Goal: Find specific page/section: Find specific page/section

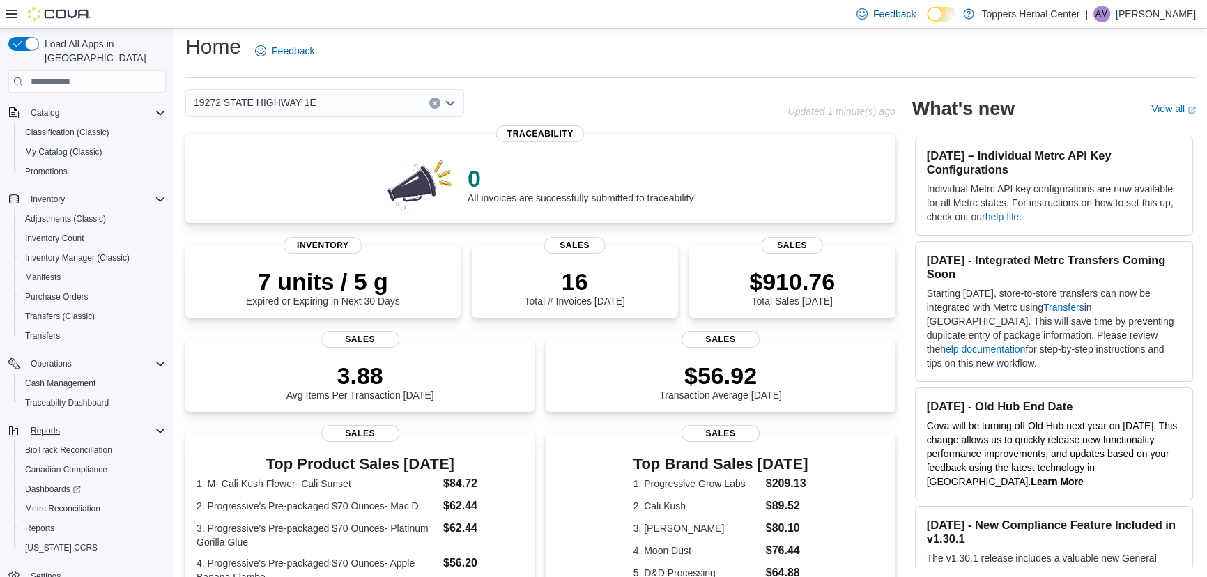
scroll to position [94, 0]
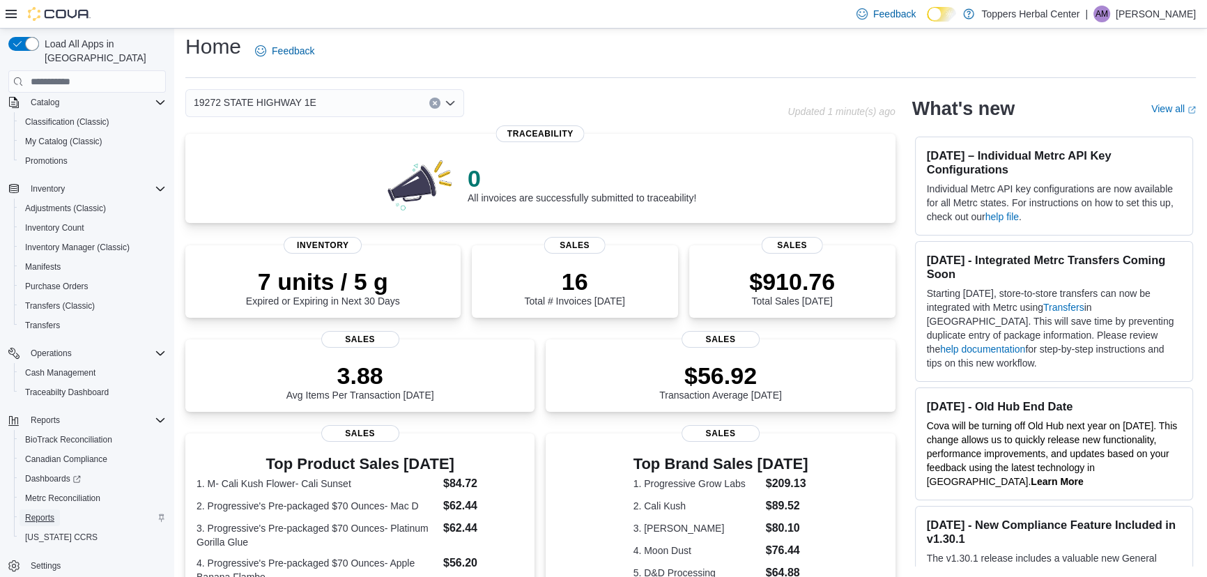
click at [52, 512] on span "Reports" at bounding box center [39, 517] width 29 height 11
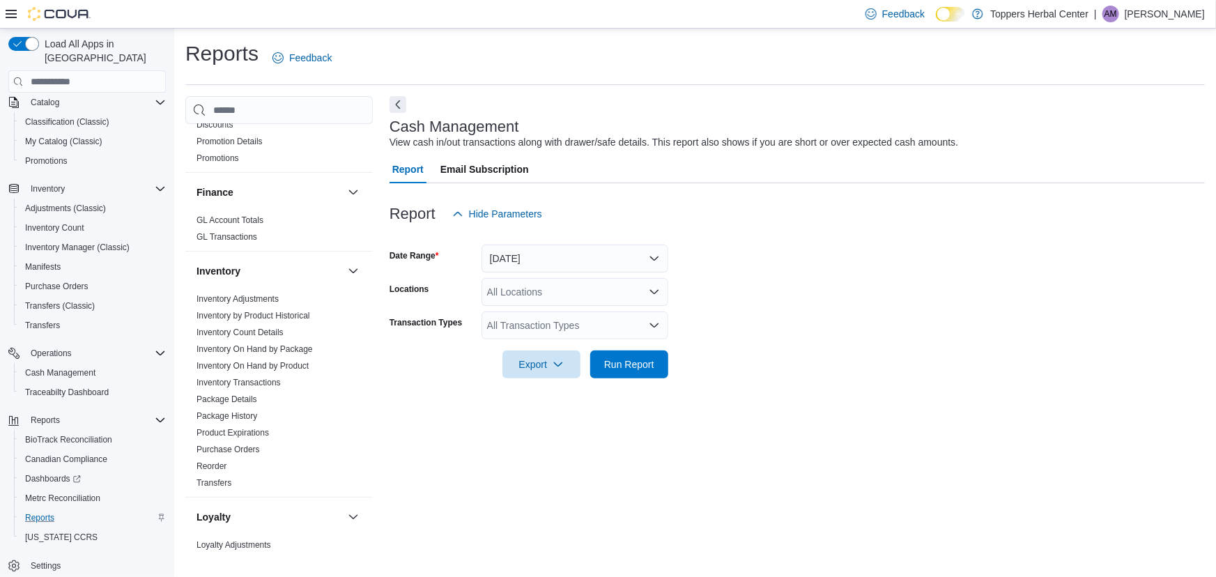
scroll to position [380, 0]
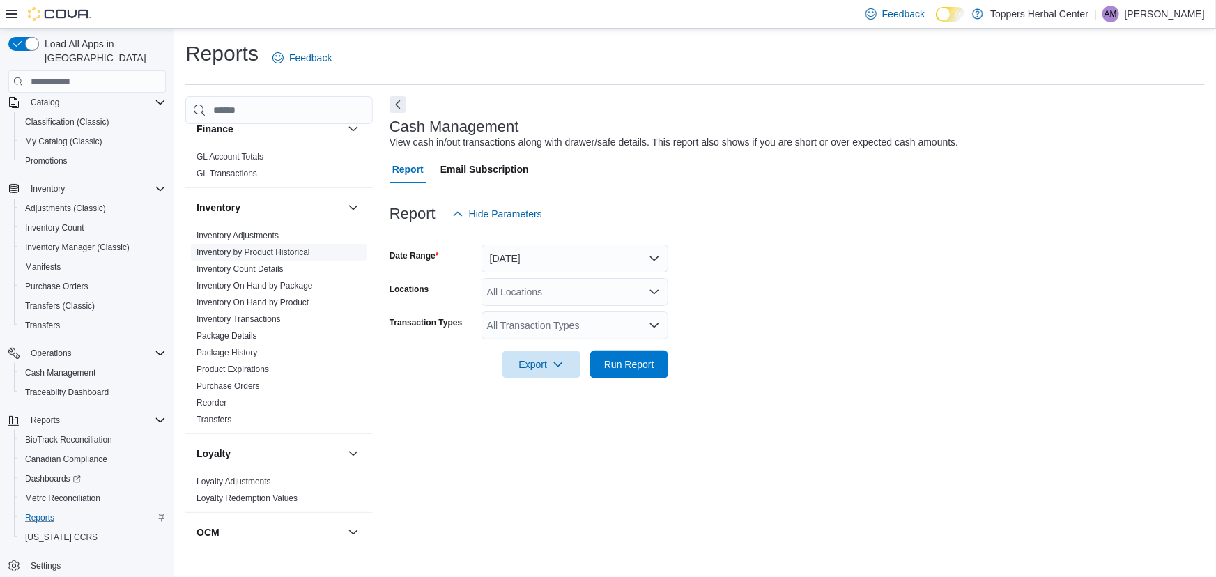
click at [277, 252] on link "Inventory by Product Historical" at bounding box center [254, 252] width 114 height 10
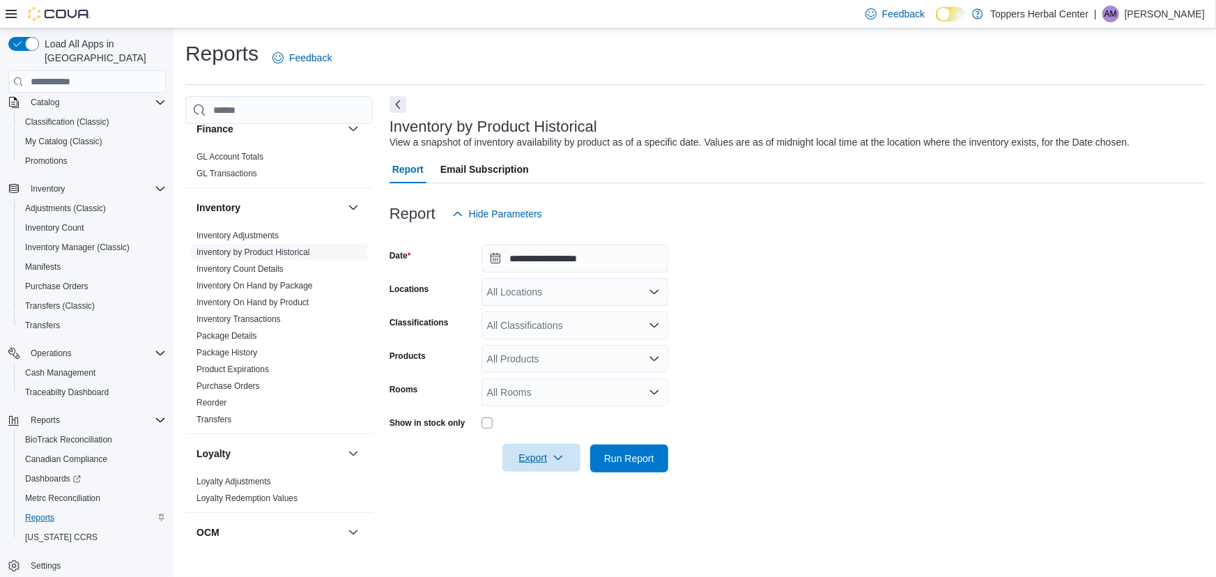
click at [560, 463] on icon "button" at bounding box center [558, 457] width 11 height 11
click at [565, 482] on span "Export to Excel" at bounding box center [541, 486] width 63 height 11
click at [240, 339] on link "Package Details" at bounding box center [227, 336] width 61 height 10
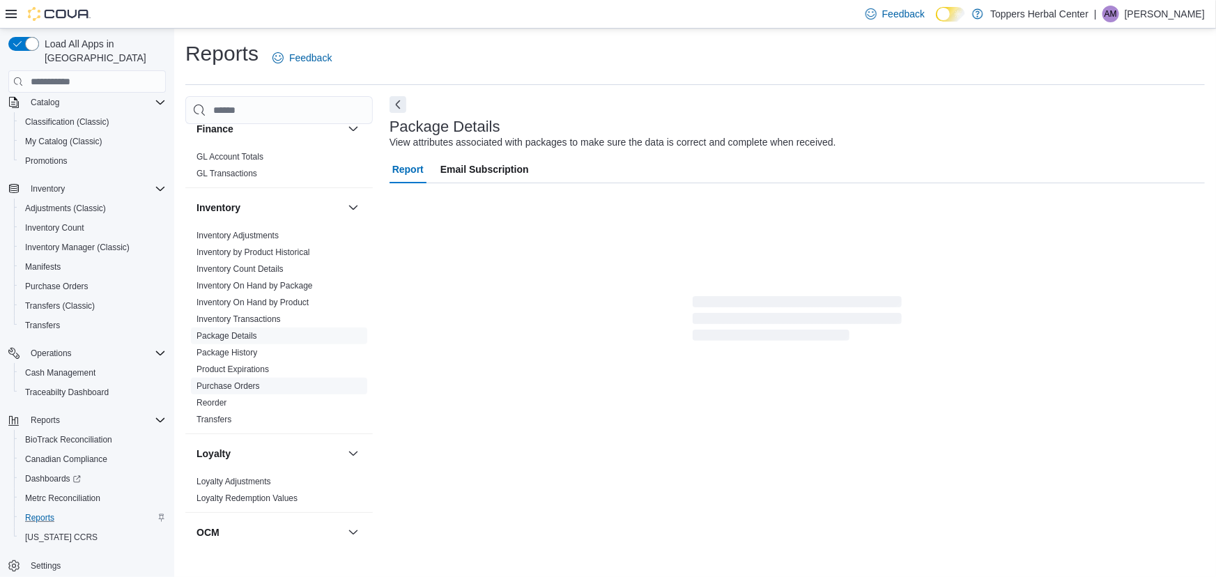
drag, startPoint x: 247, startPoint y: 318, endPoint x: 317, endPoint y: 383, distance: 95.7
click at [247, 318] on link "Inventory Transactions" at bounding box center [239, 319] width 84 height 10
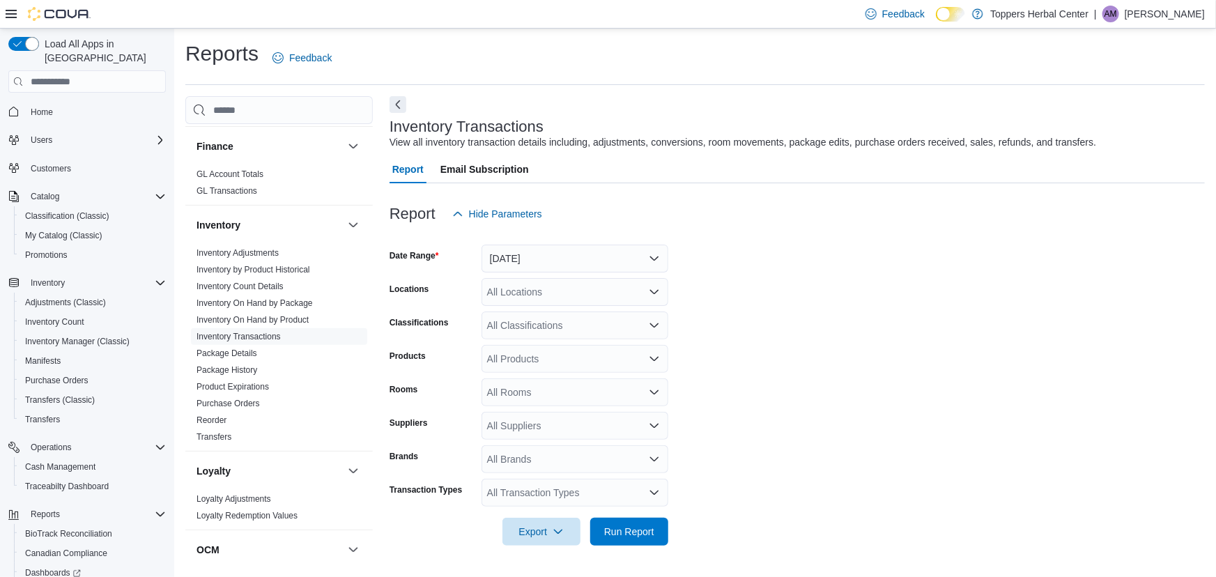
scroll to position [380, 0]
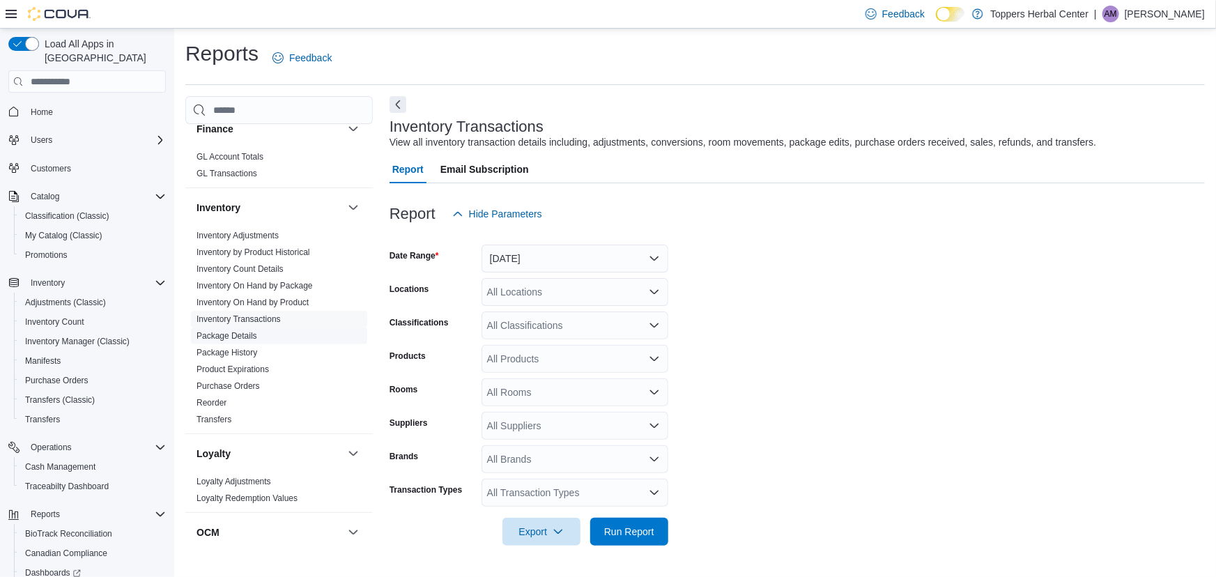
click at [245, 331] on link "Package Details" at bounding box center [227, 336] width 61 height 10
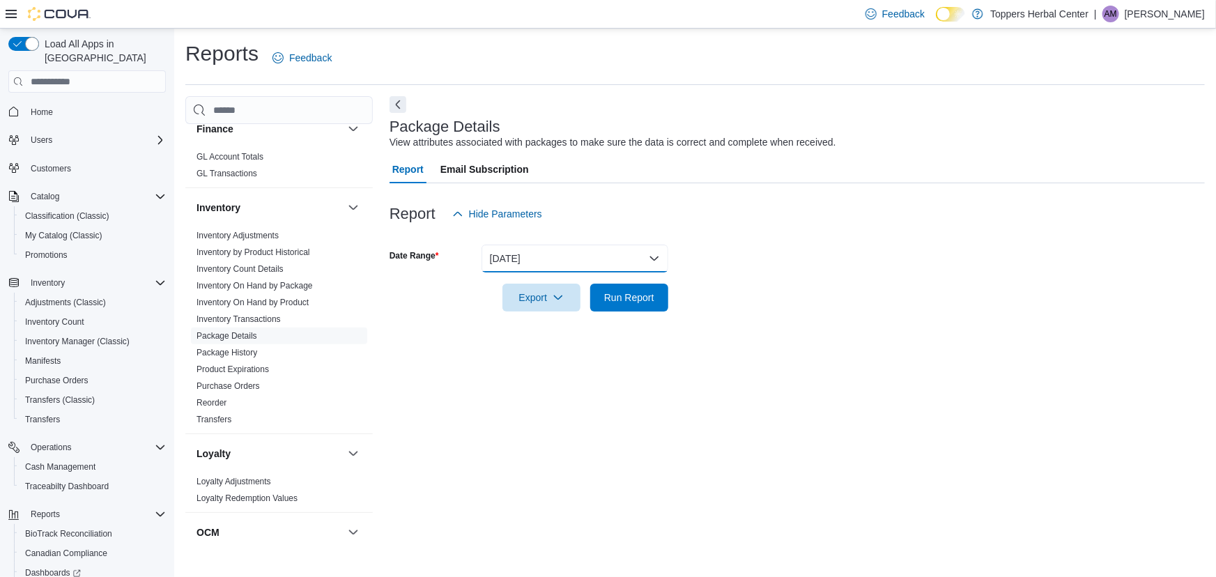
click at [656, 259] on button "Yesterday" at bounding box center [575, 259] width 187 height 28
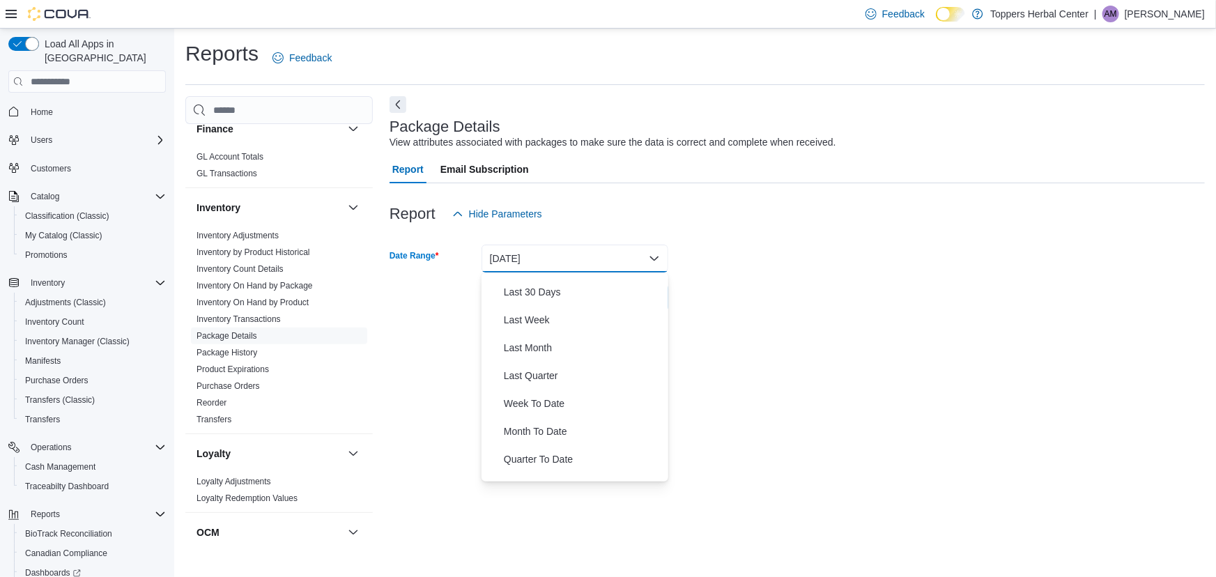
scroll to position [209, 0]
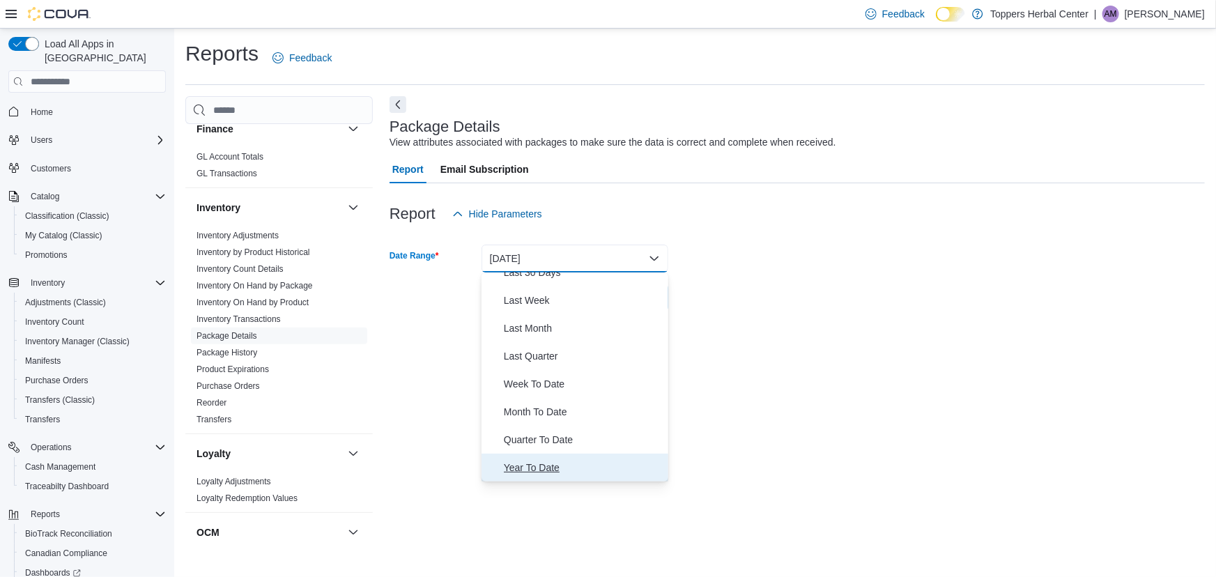
click at [555, 467] on span "Year To Date" at bounding box center [583, 467] width 159 height 17
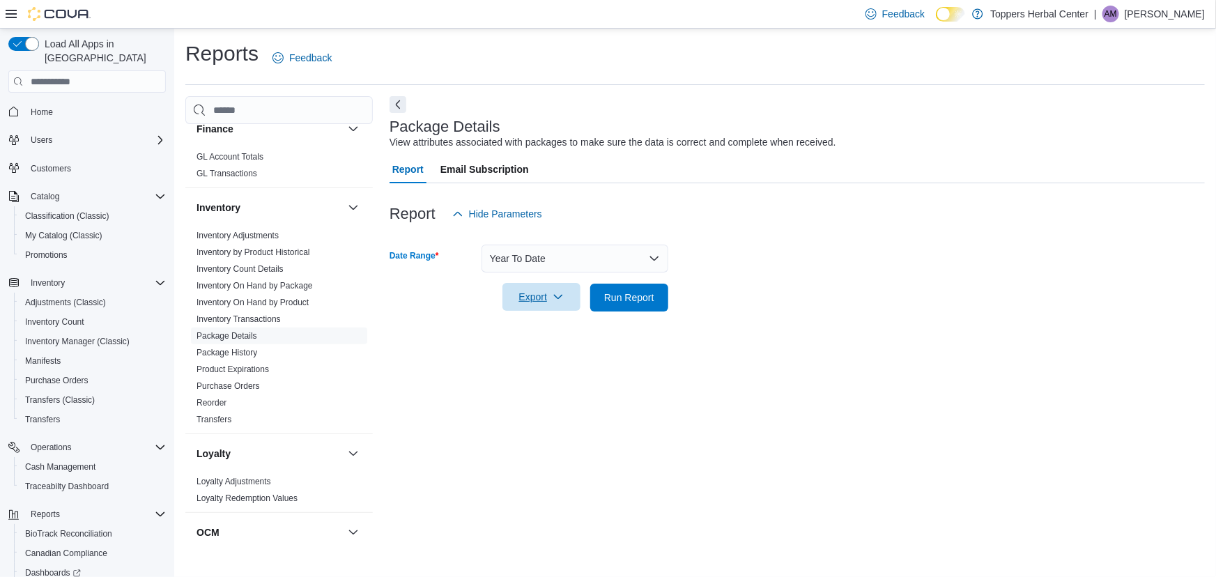
click at [560, 303] on span "Export" at bounding box center [541, 297] width 61 height 28
click at [555, 329] on span "Export to Excel" at bounding box center [541, 325] width 63 height 11
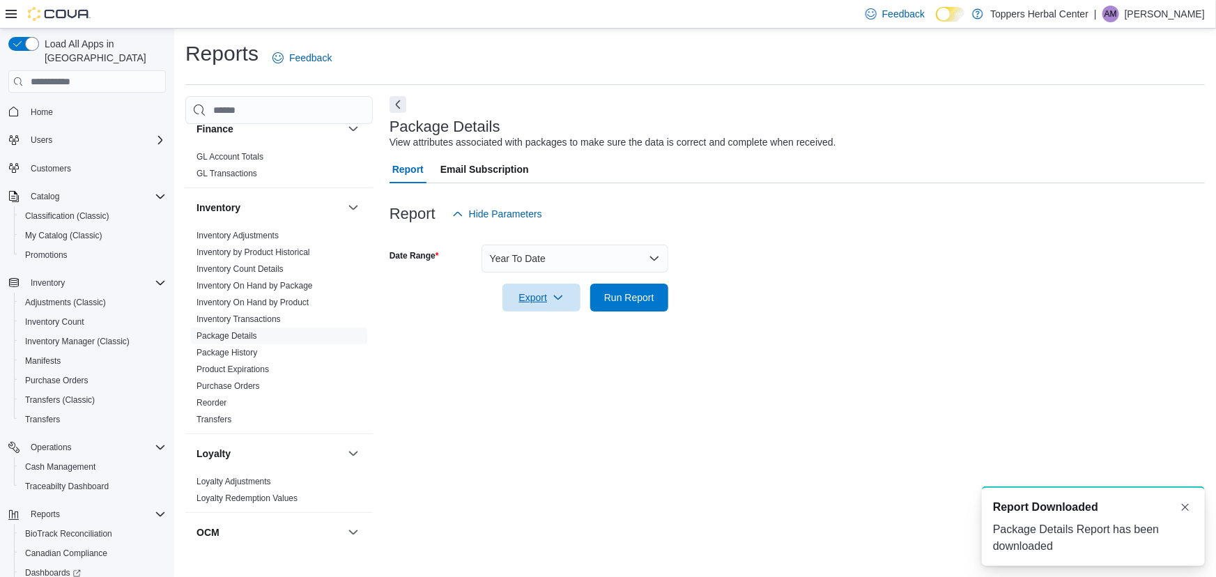
scroll to position [0, 0]
